Goal: Check status: Check status

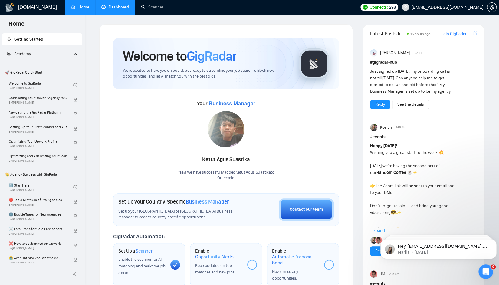
click at [129, 10] on link "Dashboard" at bounding box center [115, 7] width 28 height 5
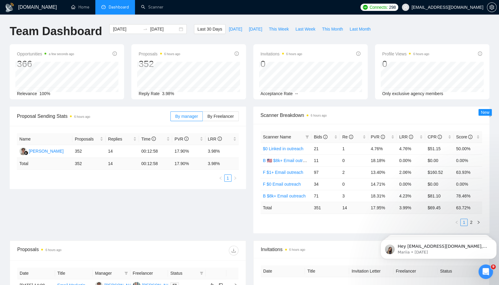
click at [180, 211] on div "Proposal Sending Stats 6 hours ago By manager By Freelancer Name Proposals Repl…" at bounding box center [249, 174] width 487 height 134
click at [144, 29] on div at bounding box center [145, 29] width 10 height 5
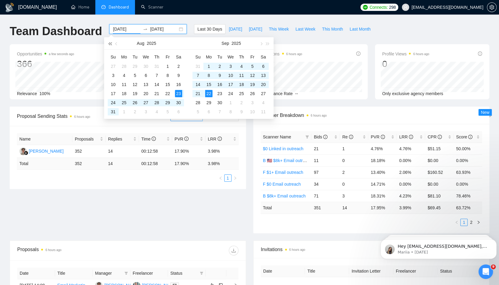
click at [111, 43] on span "button" at bounding box center [109, 43] width 3 height 3
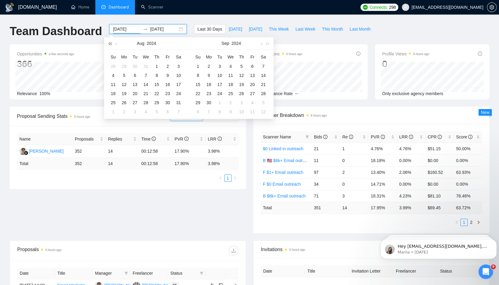
click at [111, 43] on span "button" at bounding box center [109, 43] width 3 height 3
type input "[DATE]"
click at [230, 67] on div "1" at bounding box center [230, 66] width 7 height 7
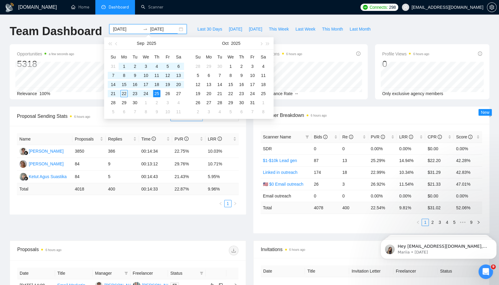
click at [177, 22] on div "[DOMAIN_NAME] Home Dashboard Scanner Connects: 298 [EMAIL_ADDRESS][DOMAIN_NAME]…" at bounding box center [249, 240] width 499 height 480
type input "[DATE]"
